Goal: Task Accomplishment & Management: Manage account settings

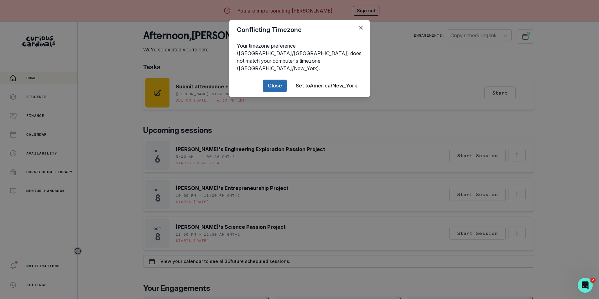
click at [280, 80] on button "Close" at bounding box center [275, 86] width 24 height 13
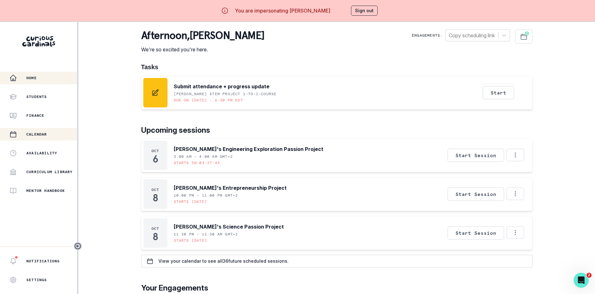
click at [38, 135] on p "Calendar" at bounding box center [36, 134] width 21 height 5
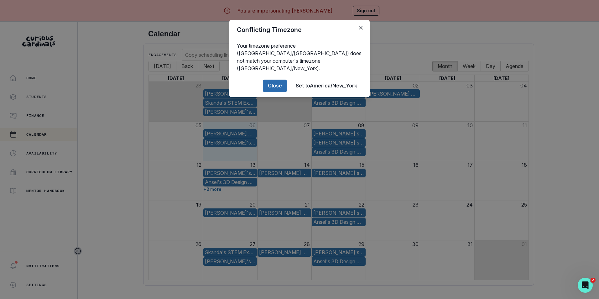
click at [278, 80] on button "Close" at bounding box center [275, 86] width 24 height 13
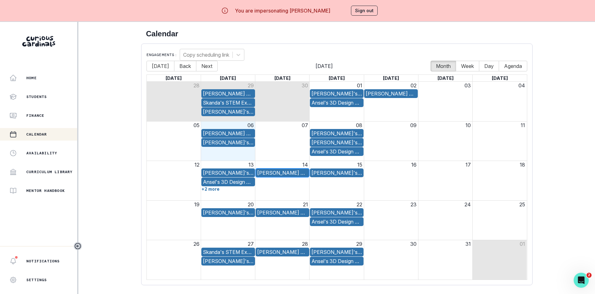
click at [292, 171] on div "[PERSON_NAME] Passion Project" at bounding box center [282, 173] width 50 height 8
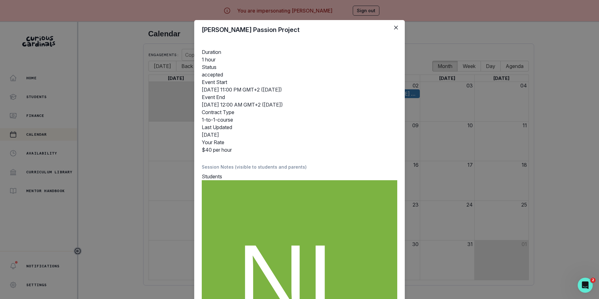
scroll to position [137, 0]
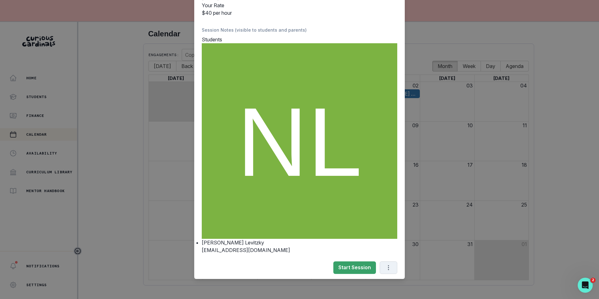
click at [388, 267] on icon "Options" at bounding box center [388, 267] width 1 height 5
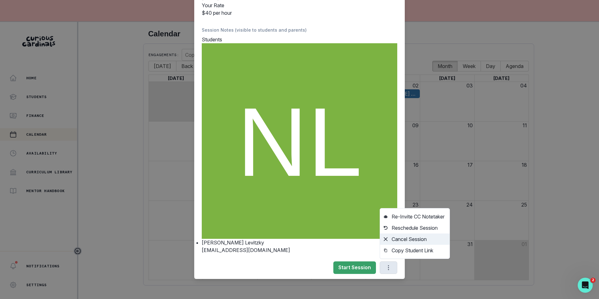
click at [408, 241] on button "Cancel Session" at bounding box center [415, 239] width 70 height 11
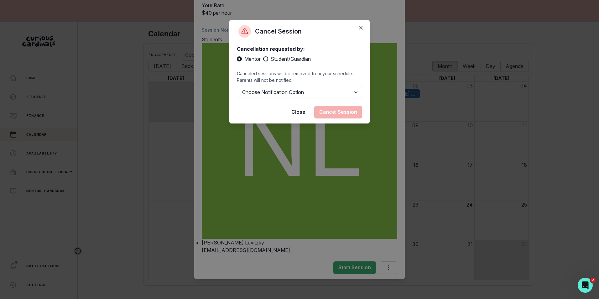
click at [267, 59] on span at bounding box center [265, 58] width 5 height 5
click at [263, 59] on input "Student/Guardian" at bounding box center [263, 59] width 0 height 0
radio input "true"
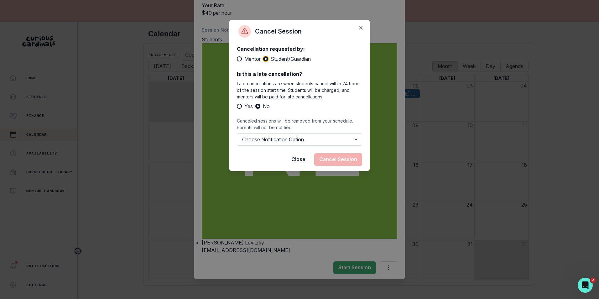
click at [354, 141] on select "Choose Notification Option Notify Family Do Not Notify Family" at bounding box center [299, 139] width 125 height 13
select select "option1"
click at [237, 140] on select "Choose Notification Option Notify Family Do Not Notify Family" at bounding box center [299, 139] width 125 height 13
click at [332, 166] on button "Cancel Session" at bounding box center [338, 159] width 48 height 13
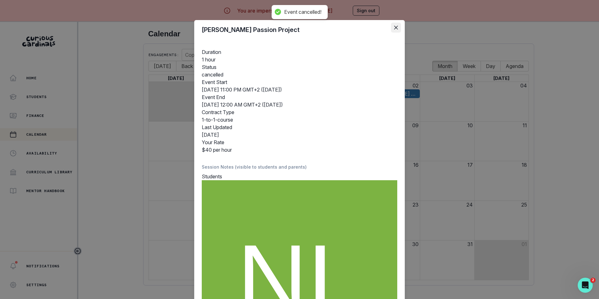
click at [394, 26] on icon "Close" at bounding box center [396, 28] width 4 height 4
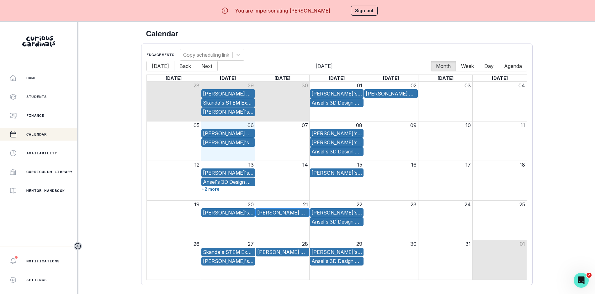
click at [300, 210] on div "[PERSON_NAME] Passion Project" at bounding box center [282, 213] width 50 height 8
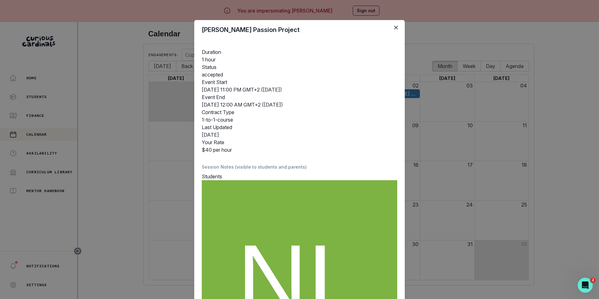
scroll to position [137, 0]
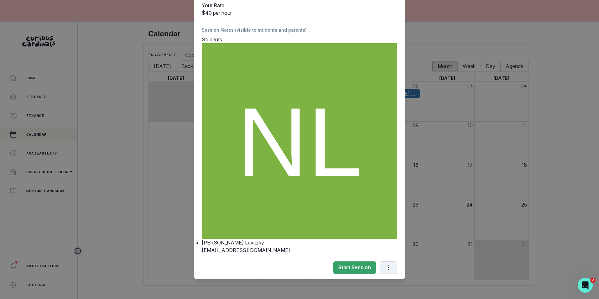
click at [388, 265] on icon "Options" at bounding box center [388, 267] width 7 height 7
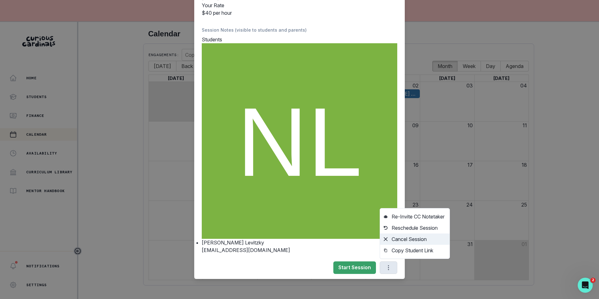
click at [410, 241] on button "Cancel Session" at bounding box center [415, 239] width 70 height 11
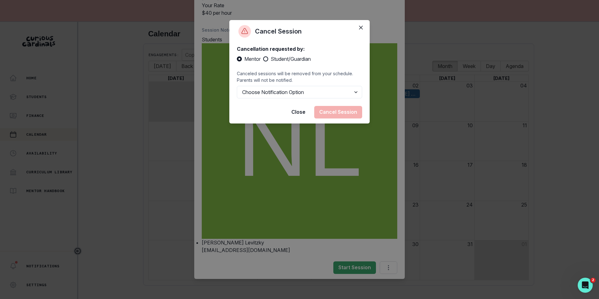
click at [268, 58] on span at bounding box center [265, 58] width 5 height 5
click at [263, 59] on input "Student/Guardian" at bounding box center [263, 59] width 0 height 0
radio input "true"
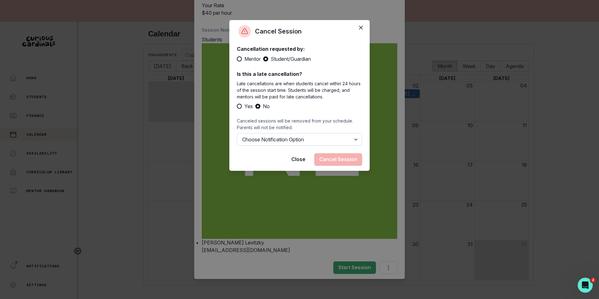
click at [331, 140] on select "Choose Notification Option Notify Family Do Not Notify Family" at bounding box center [299, 139] width 125 height 13
select select "option1"
click at [237, 140] on select "Choose Notification Option Notify Family Do Not Notify Family" at bounding box center [299, 139] width 125 height 13
click at [345, 166] on button "Cancel Session" at bounding box center [338, 159] width 48 height 13
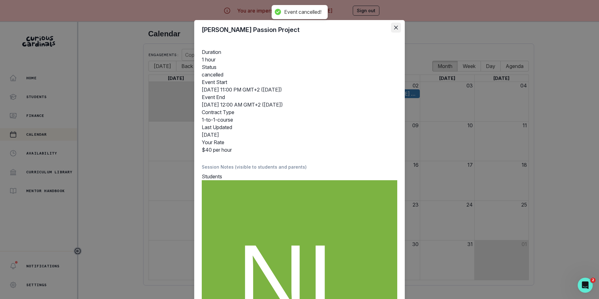
click at [394, 26] on icon "Close" at bounding box center [396, 28] width 4 height 4
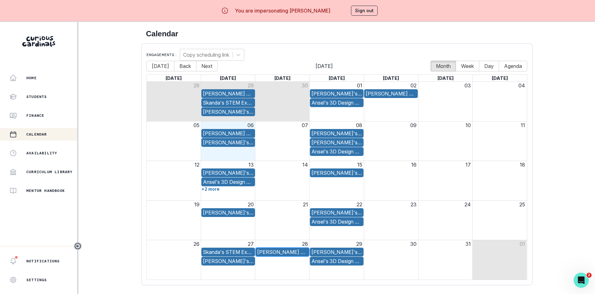
click at [282, 252] on div "[PERSON_NAME] Passion Project" at bounding box center [282, 253] width 50 height 8
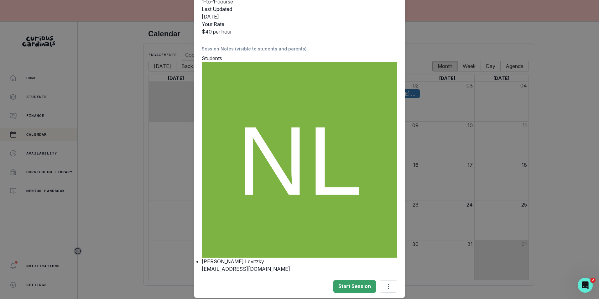
scroll to position [137, 0]
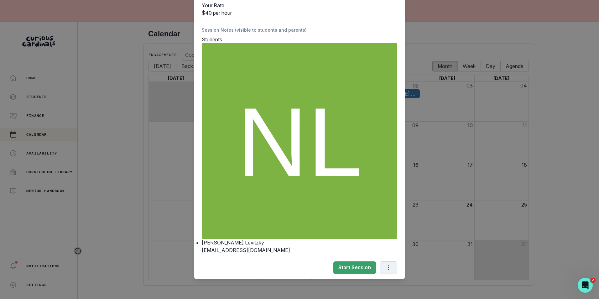
click at [387, 267] on icon "Options" at bounding box center [388, 267] width 7 height 7
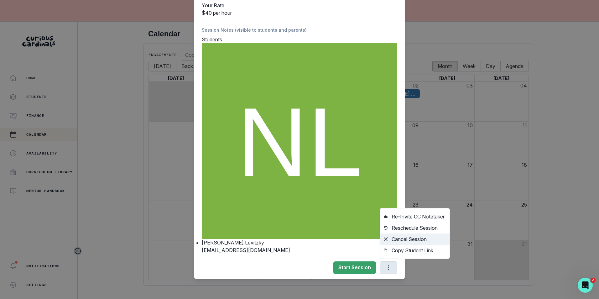
click at [391, 240] on button "Cancel Session" at bounding box center [415, 239] width 70 height 11
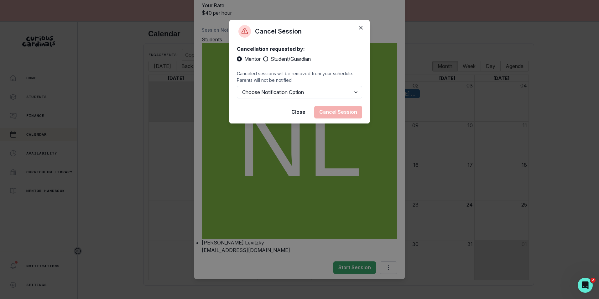
click at [266, 57] on span at bounding box center [265, 58] width 5 height 5
click at [263, 59] on input "Student/Guardian" at bounding box center [263, 59] width 0 height 0
radio input "true"
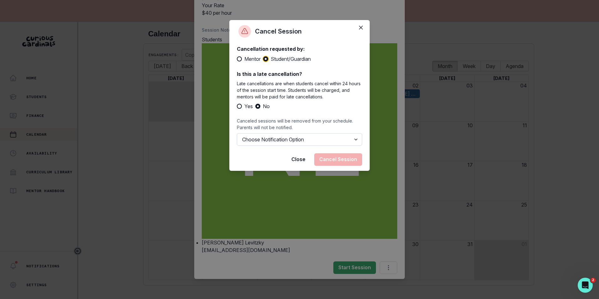
click at [303, 137] on select "Choose Notification Option Notify Family Do Not Notify Family" at bounding box center [299, 139] width 125 height 13
select select "option1"
click at [237, 140] on select "Choose Notification Option Notify Family Do Not Notify Family" at bounding box center [299, 139] width 125 height 13
drag, startPoint x: 332, startPoint y: 166, endPoint x: 332, endPoint y: 170, distance: 4.1
click at [332, 166] on button "Cancel Session" at bounding box center [338, 159] width 48 height 13
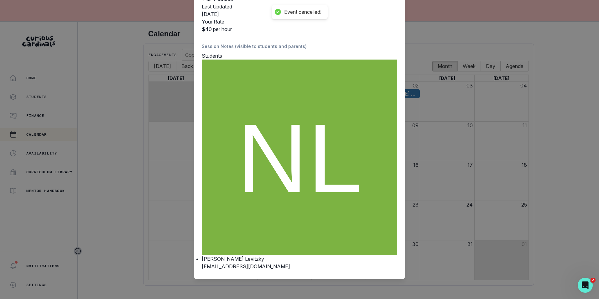
scroll to position [0, 0]
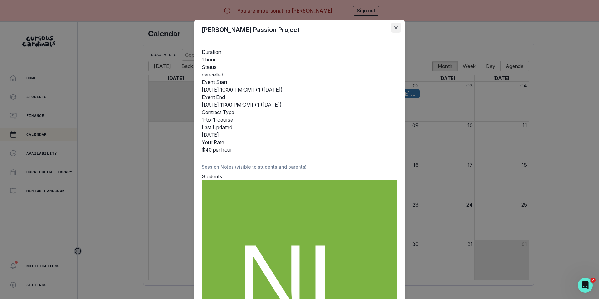
click at [392, 30] on button "Close" at bounding box center [396, 28] width 10 height 10
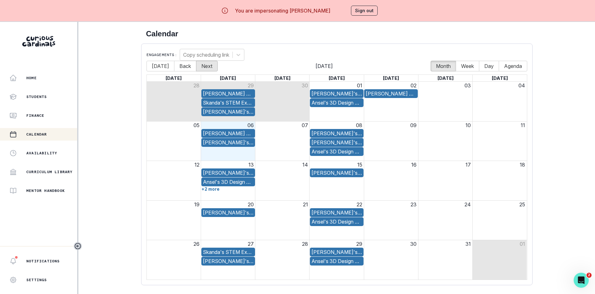
click at [208, 64] on button "Next" at bounding box center [207, 66] width 22 height 11
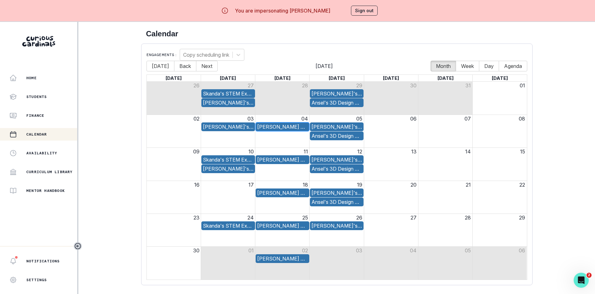
click at [303, 124] on div "[PERSON_NAME] Passion Project" at bounding box center [282, 127] width 50 height 8
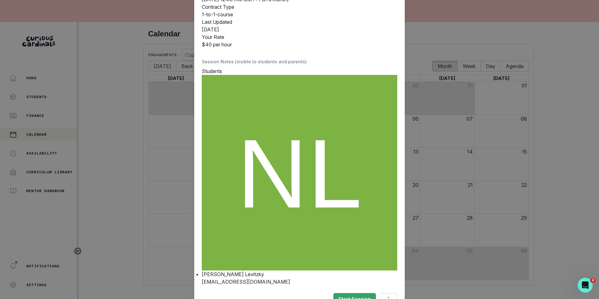
scroll to position [137, 0]
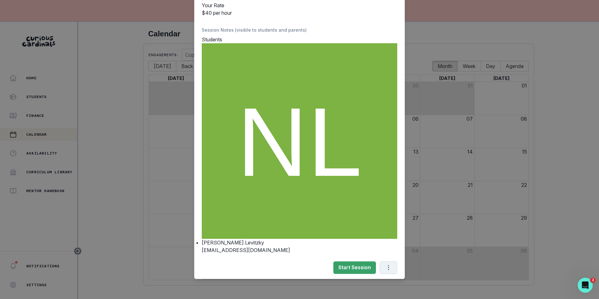
click at [388, 266] on icon "Options" at bounding box center [388, 267] width 1 height 5
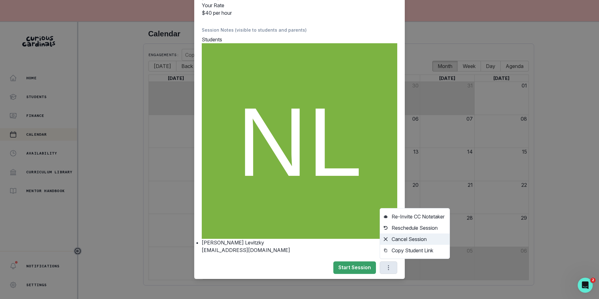
click at [408, 239] on button "Cancel Session" at bounding box center [415, 239] width 70 height 11
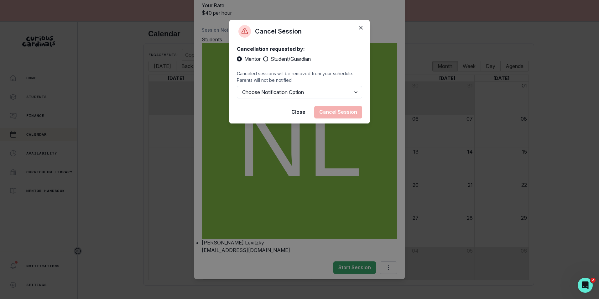
click at [268, 57] on label "Student/Guardian" at bounding box center [287, 59] width 48 height 8
click at [263, 59] on input "Student/Guardian" at bounding box center [263, 59] width 0 height 0
radio input "true"
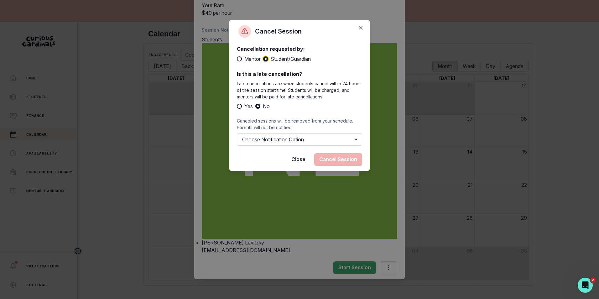
click at [337, 142] on select "Choose Notification Option Notify Family Do Not Notify Family" at bounding box center [299, 139] width 125 height 13
select select "option1"
click at [237, 140] on select "Choose Notification Option Notify Family Do Not Notify Family" at bounding box center [299, 139] width 125 height 13
click at [343, 163] on button "Cancel Session" at bounding box center [338, 159] width 48 height 13
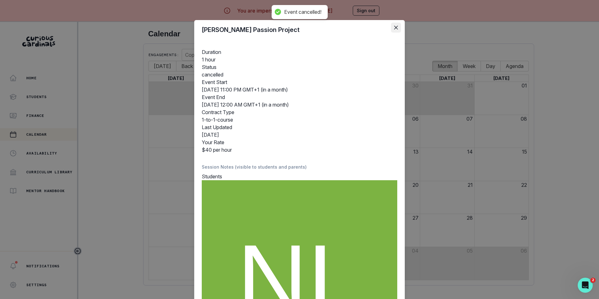
click at [394, 27] on icon "Close" at bounding box center [396, 28] width 4 height 4
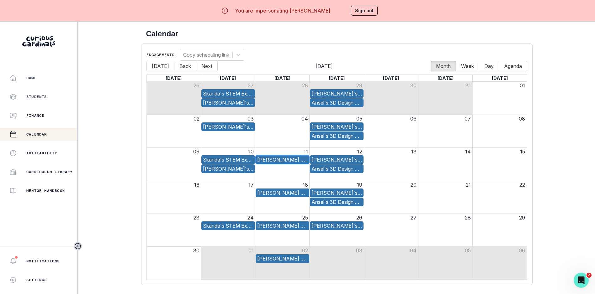
click at [290, 162] on div "[PERSON_NAME] Passion Project" at bounding box center [282, 160] width 50 height 8
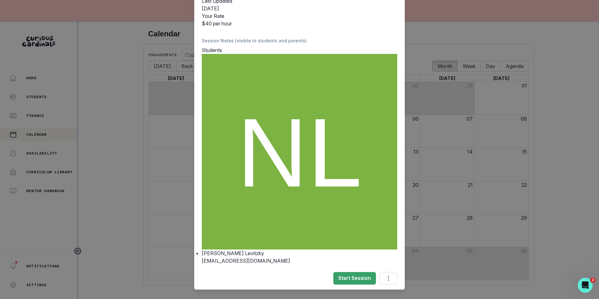
scroll to position [137, 0]
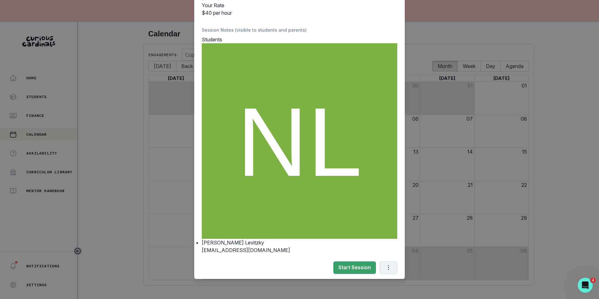
click at [385, 266] on icon "Options" at bounding box center [388, 267] width 7 height 7
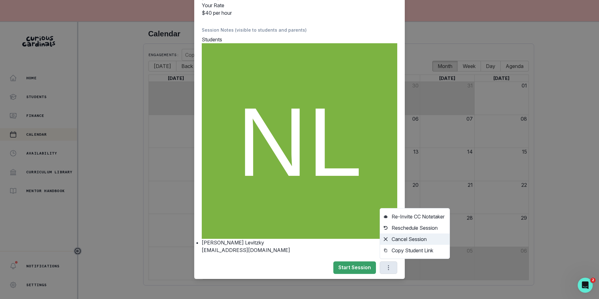
click at [397, 240] on button "Cancel Session" at bounding box center [415, 239] width 70 height 11
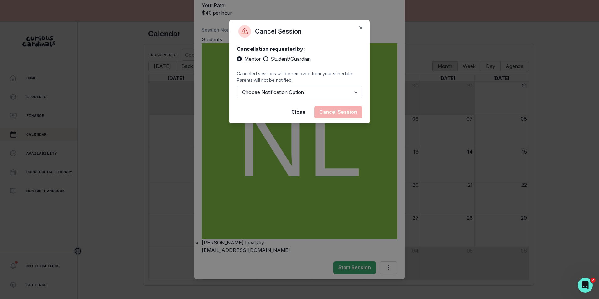
click at [267, 58] on span at bounding box center [265, 58] width 5 height 5
click at [263, 59] on input "Student/Guardian" at bounding box center [263, 59] width 0 height 0
radio input "true"
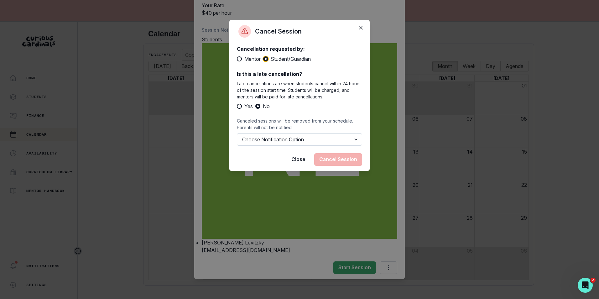
click at [340, 140] on select "Choose Notification Option Notify Family Do Not Notify Family" at bounding box center [299, 139] width 125 height 13
select select "option1"
click at [237, 140] on select "Choose Notification Option Notify Family Do Not Notify Family" at bounding box center [299, 139] width 125 height 13
click at [328, 166] on button "Cancel Session" at bounding box center [338, 159] width 48 height 13
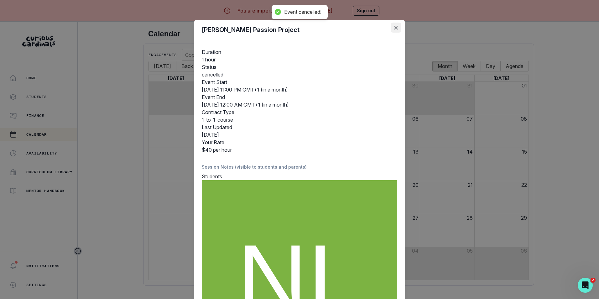
click at [394, 25] on button "Close" at bounding box center [396, 28] width 10 height 10
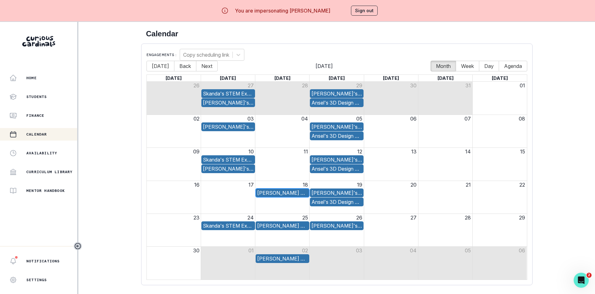
click at [292, 192] on div "[PERSON_NAME] Passion Project" at bounding box center [282, 193] width 50 height 8
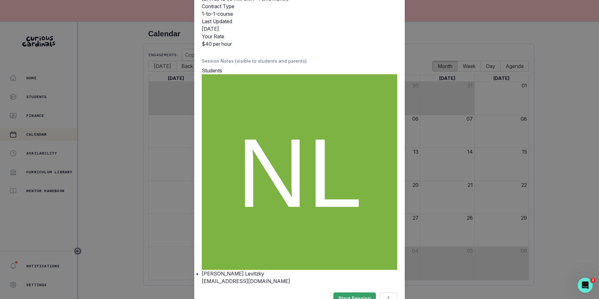
scroll to position [137, 0]
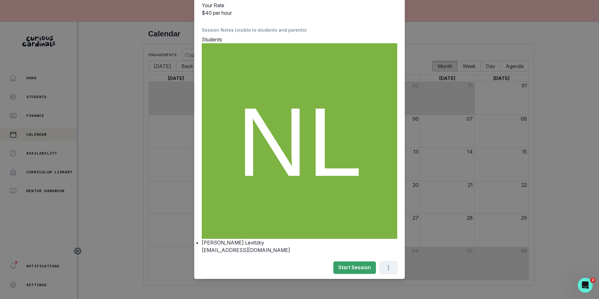
click at [388, 264] on button "Options" at bounding box center [389, 267] width 18 height 13
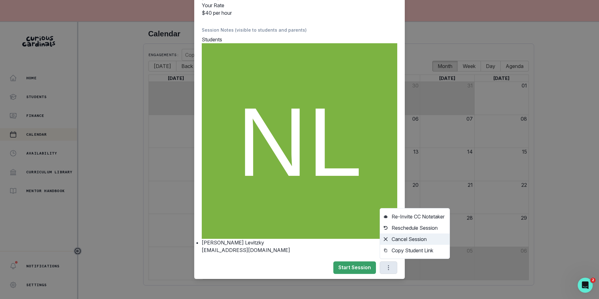
click at [413, 240] on button "Cancel Session" at bounding box center [415, 239] width 70 height 11
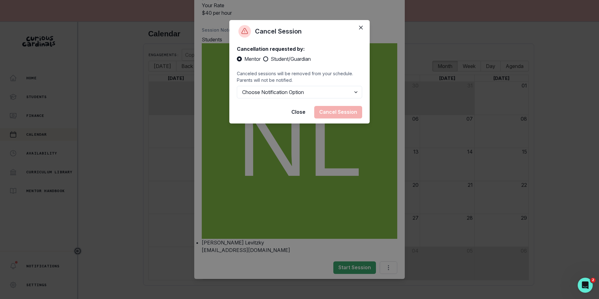
click at [264, 58] on span at bounding box center [265, 58] width 5 height 5
click at [263, 59] on input "Student/Guardian" at bounding box center [263, 59] width 0 height 0
radio input "true"
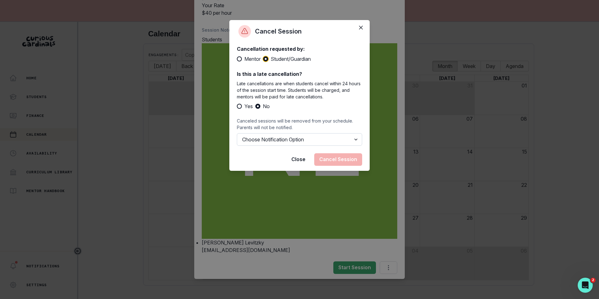
click at [344, 144] on select "Choose Notification Option Notify Family Do Not Notify Family" at bounding box center [299, 139] width 125 height 13
select select "option1"
click at [237, 140] on select "Choose Notification Option Notify Family Do Not Notify Family" at bounding box center [299, 139] width 125 height 13
click at [347, 161] on button "Cancel Session" at bounding box center [338, 159] width 48 height 13
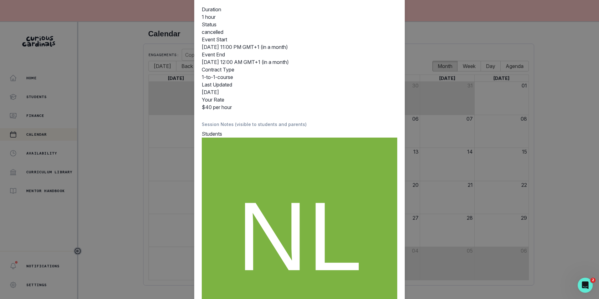
scroll to position [0, 0]
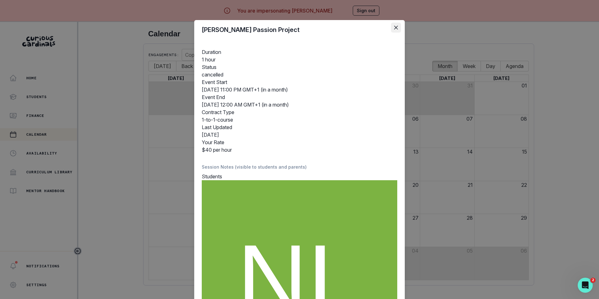
click at [395, 29] on icon "Close" at bounding box center [396, 28] width 4 height 4
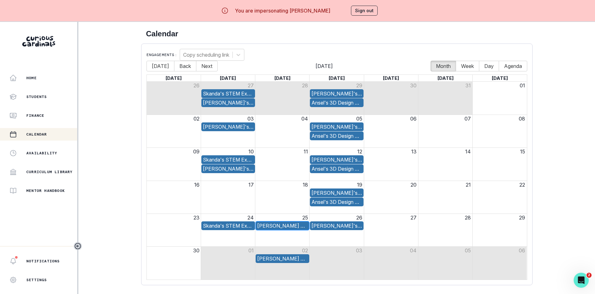
click at [287, 227] on div "[PERSON_NAME] Passion Project" at bounding box center [282, 226] width 50 height 8
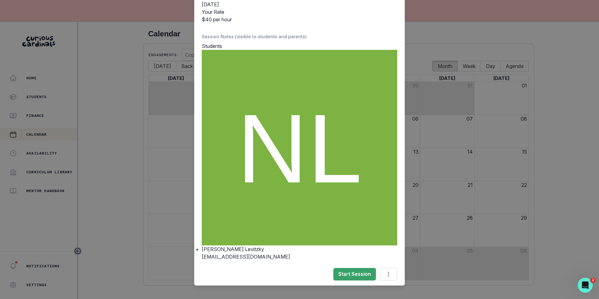
scroll to position [137, 0]
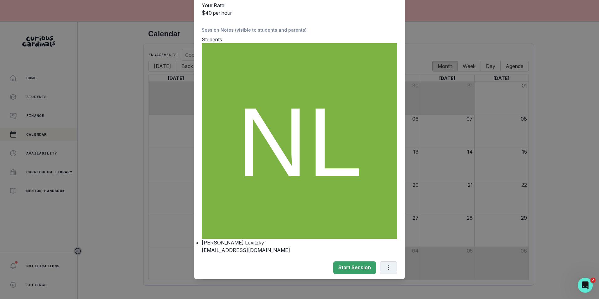
click at [389, 268] on icon "Options" at bounding box center [388, 267] width 7 height 7
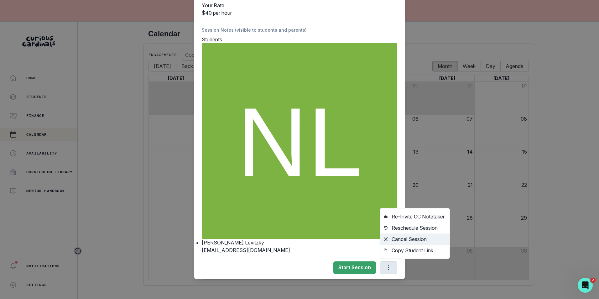
click at [404, 242] on button "Cancel Session" at bounding box center [415, 239] width 70 height 11
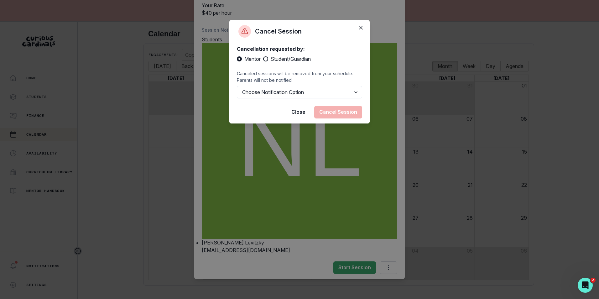
click at [268, 58] on span at bounding box center [265, 58] width 5 height 5
click at [263, 59] on input "Student/Guardian" at bounding box center [263, 59] width 0 height 0
radio input "true"
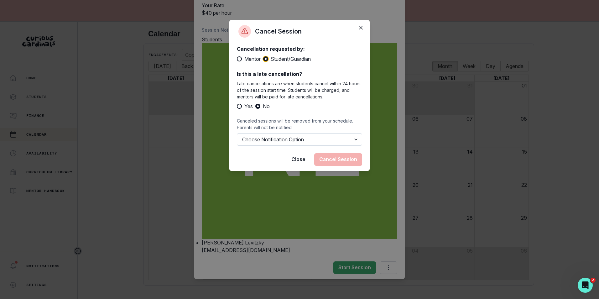
click at [295, 140] on select "Choose Notification Option Notify Family Do Not Notify Family" at bounding box center [299, 139] width 125 height 13
select select "option1"
click at [237, 140] on select "Choose Notification Option Notify Family Do Not Notify Family" at bounding box center [299, 139] width 125 height 13
click at [333, 166] on button "Cancel Session" at bounding box center [338, 159] width 48 height 13
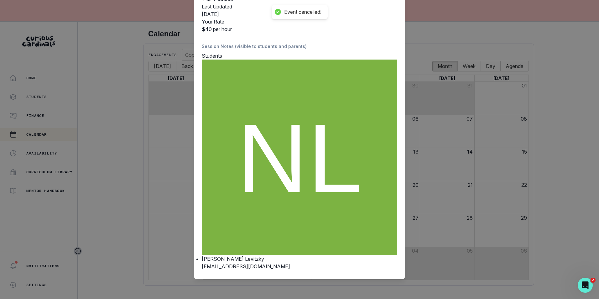
scroll to position [0, 0]
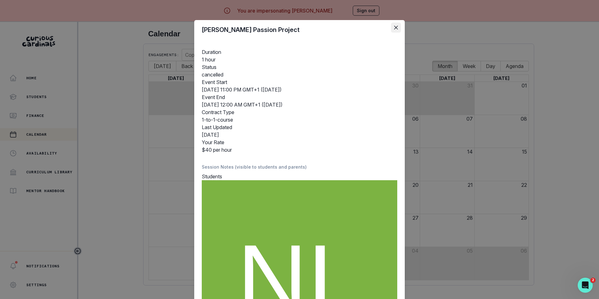
click at [395, 29] on icon "Close" at bounding box center [396, 28] width 4 height 4
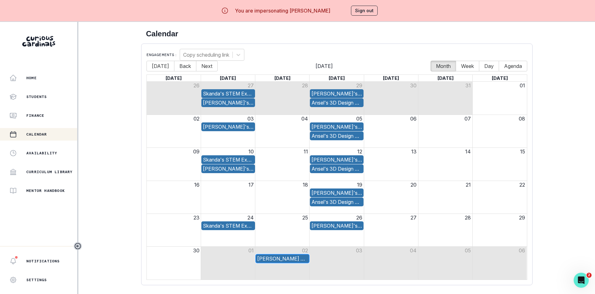
click at [294, 260] on div "[PERSON_NAME] Passion Project" at bounding box center [282, 259] width 50 height 8
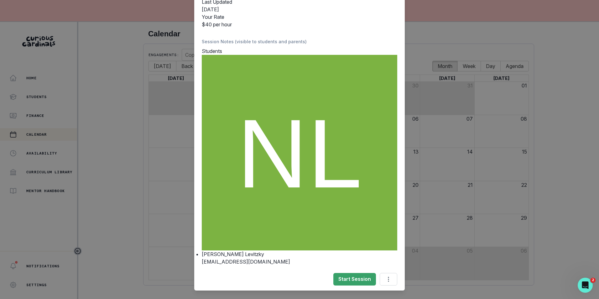
scroll to position [137, 0]
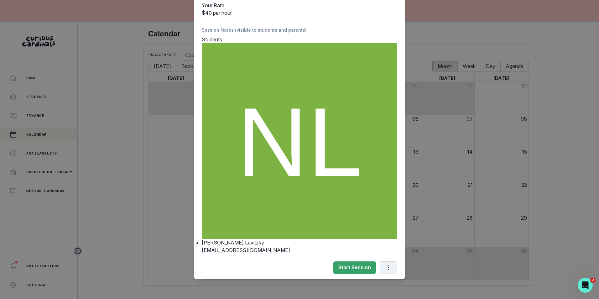
click at [388, 267] on icon "Options" at bounding box center [388, 267] width 7 height 7
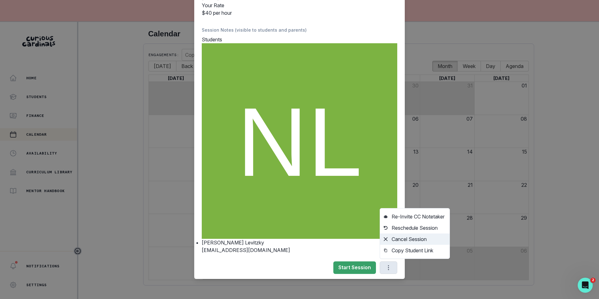
click at [406, 237] on button "Cancel Session" at bounding box center [415, 239] width 70 height 11
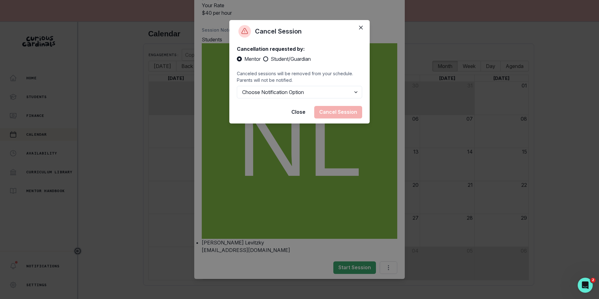
click at [268, 57] on span at bounding box center [265, 58] width 5 height 5
click at [263, 59] on input "Student/Guardian" at bounding box center [263, 59] width 0 height 0
radio input "true"
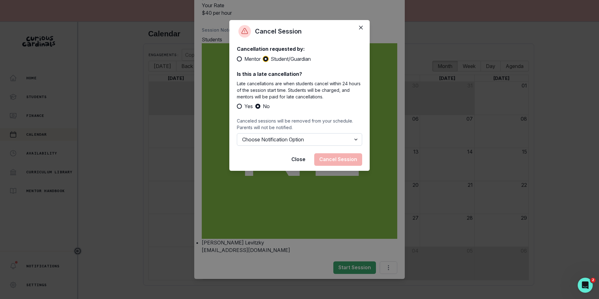
click at [281, 137] on select "Choose Notification Option Notify Family Do Not Notify Family" at bounding box center [299, 139] width 125 height 13
select select "option1"
click at [237, 140] on select "Choose Notification Option Notify Family Do Not Notify Family" at bounding box center [299, 139] width 125 height 13
click at [345, 166] on button "Cancel Session" at bounding box center [338, 159] width 48 height 13
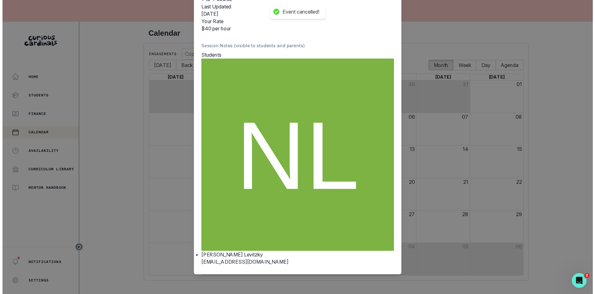
scroll to position [0, 0]
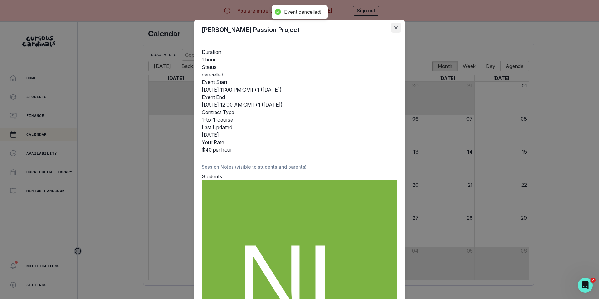
click at [393, 25] on button "Close" at bounding box center [396, 28] width 10 height 10
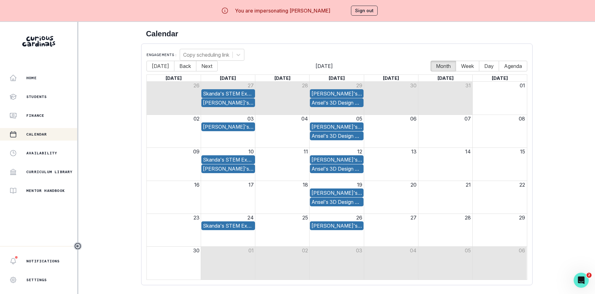
scroll to position [27, 0]
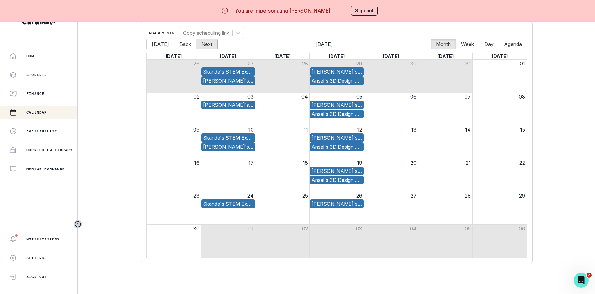
click at [211, 39] on button "Next" at bounding box center [207, 44] width 22 height 11
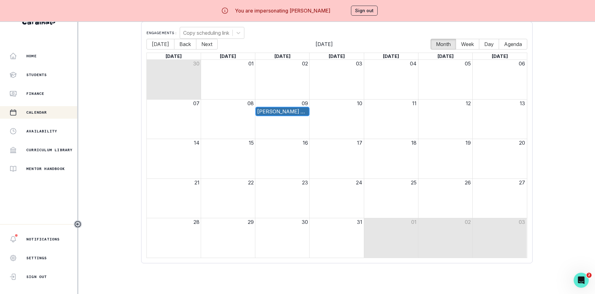
click at [297, 108] on div "[PERSON_NAME] Passion Project" at bounding box center [282, 112] width 50 height 8
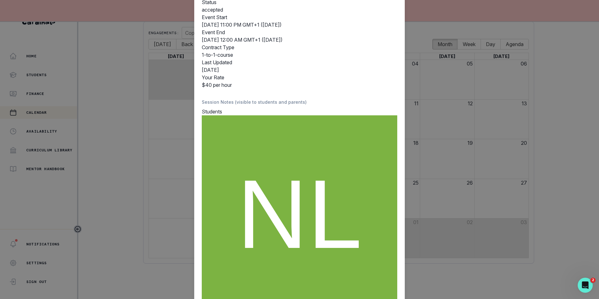
scroll to position [137, 0]
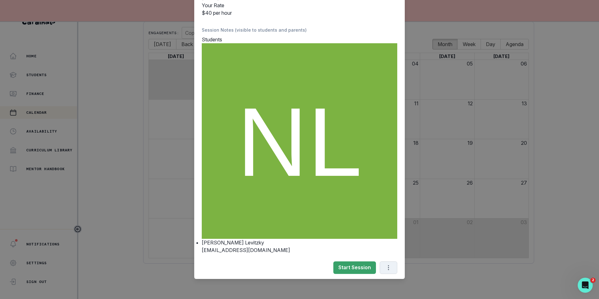
click at [388, 268] on icon "Options" at bounding box center [388, 267] width 7 height 7
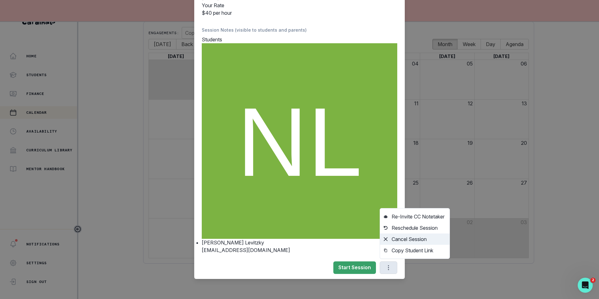
click at [404, 241] on button "Cancel Session" at bounding box center [415, 239] width 70 height 11
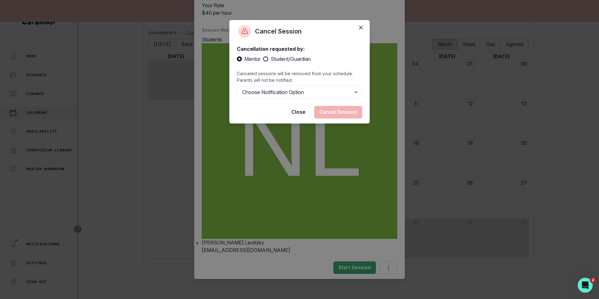
click at [268, 58] on span at bounding box center [265, 58] width 5 height 5
click at [263, 59] on input "Student/Guardian" at bounding box center [263, 59] width 0 height 0
radio input "true"
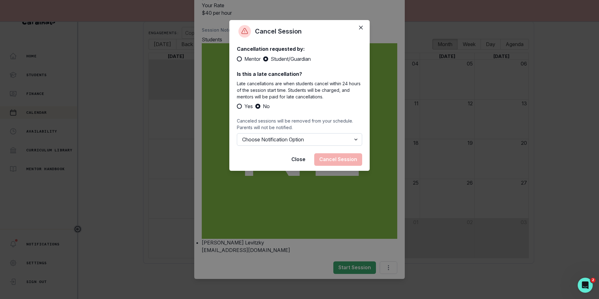
click at [303, 139] on select "Choose Notification Option Notify Family Do Not Notify Family" at bounding box center [299, 139] width 125 height 13
select select "option1"
click at [237, 140] on select "Choose Notification Option Notify Family Do Not Notify Family" at bounding box center [299, 139] width 125 height 13
click at [330, 166] on button "Cancel Session" at bounding box center [338, 159] width 48 height 13
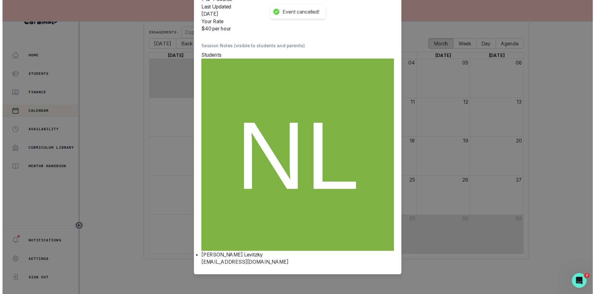
scroll to position [0, 0]
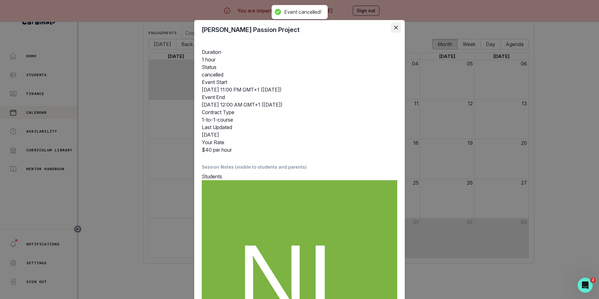
click at [394, 26] on icon "Close" at bounding box center [396, 28] width 4 height 4
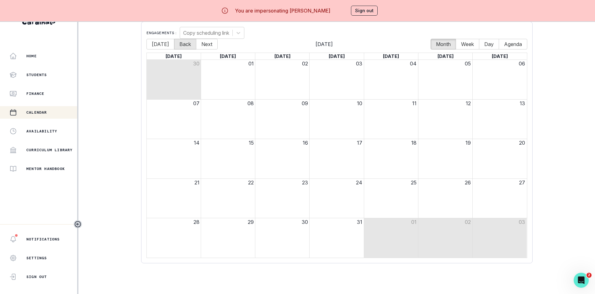
click at [183, 49] on button "Back" at bounding box center [185, 44] width 22 height 11
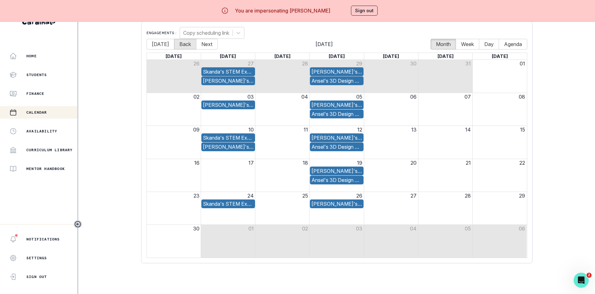
click at [183, 48] on button "Back" at bounding box center [185, 44] width 22 height 11
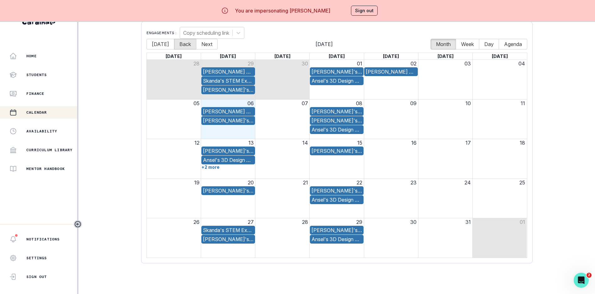
click at [184, 48] on button "Back" at bounding box center [185, 44] width 22 height 11
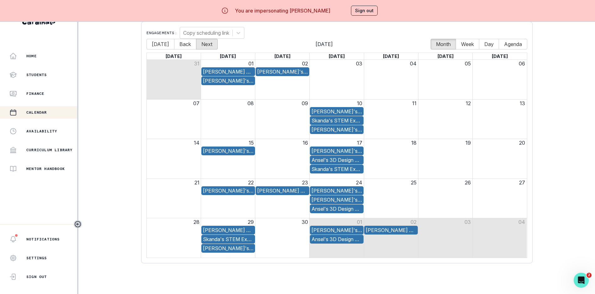
click at [203, 43] on button "Next" at bounding box center [207, 44] width 22 height 11
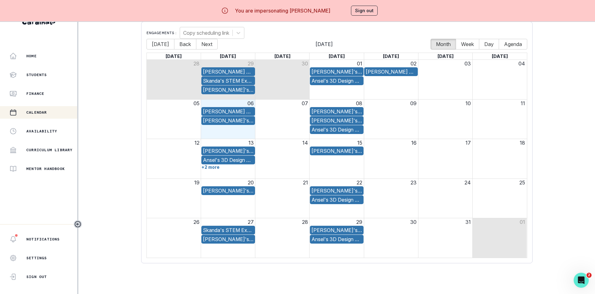
click at [375, 10] on button "Sign out" at bounding box center [364, 11] width 27 height 10
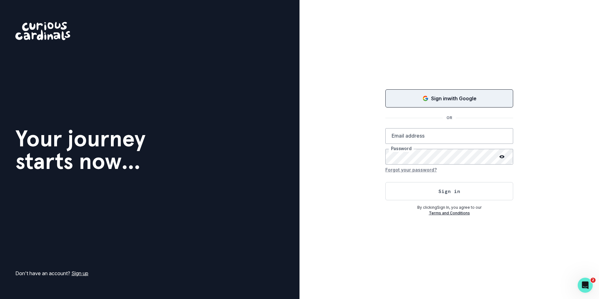
click at [451, 99] on p "Sign in with Google" at bounding box center [453, 99] width 45 height 8
